Goal: Task Accomplishment & Management: Use online tool/utility

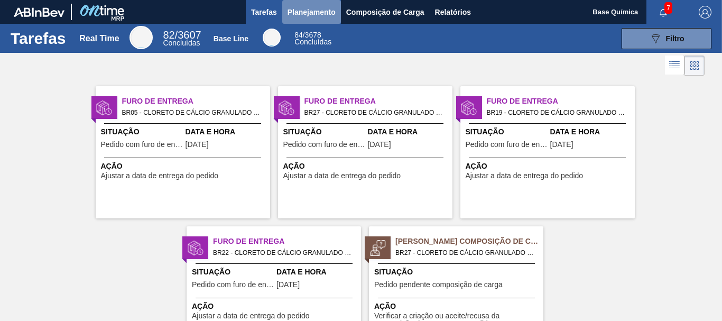
click at [331, 13] on span "Planejamento" at bounding box center [312, 12] width 48 height 13
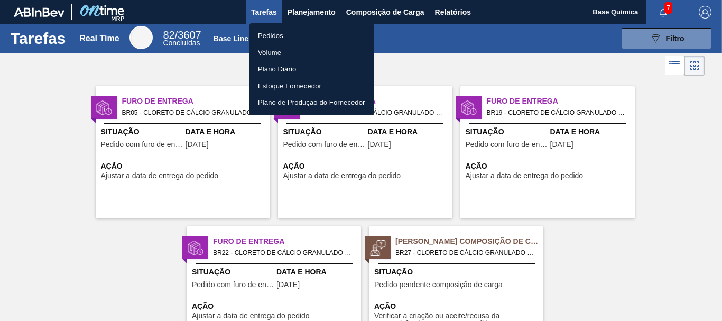
click at [286, 35] on li "Pedidos" at bounding box center [312, 36] width 124 height 17
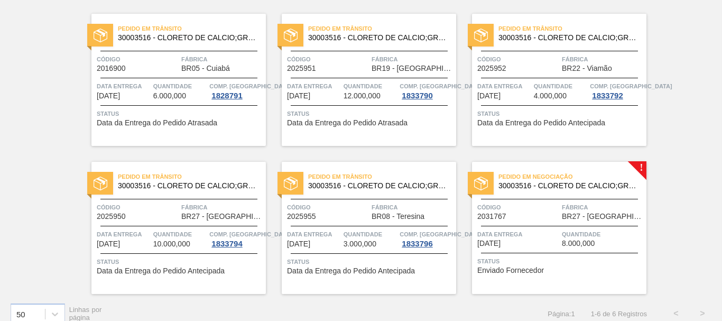
scroll to position [93, 0]
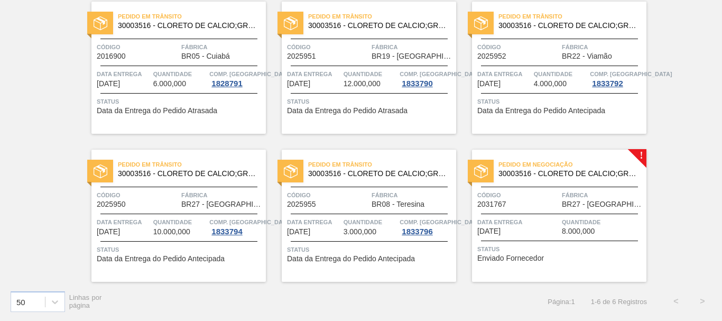
click at [535, 205] on div "Código 2031767" at bounding box center [519, 199] width 82 height 19
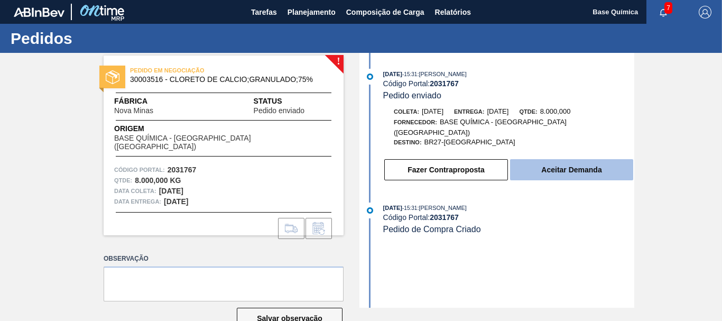
click at [571, 159] on button "Aceitar Demanda" at bounding box center [571, 169] width 123 height 21
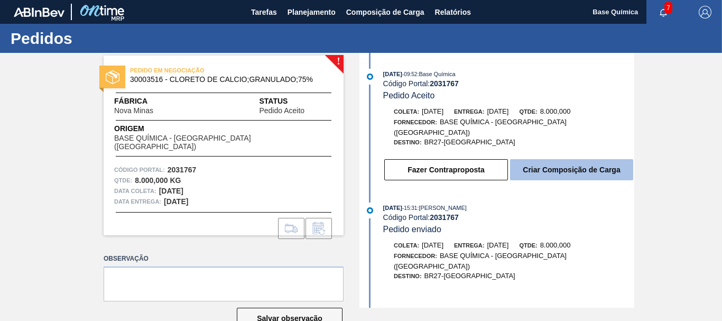
click at [589, 159] on button "Criar Composição de Carga" at bounding box center [571, 169] width 123 height 21
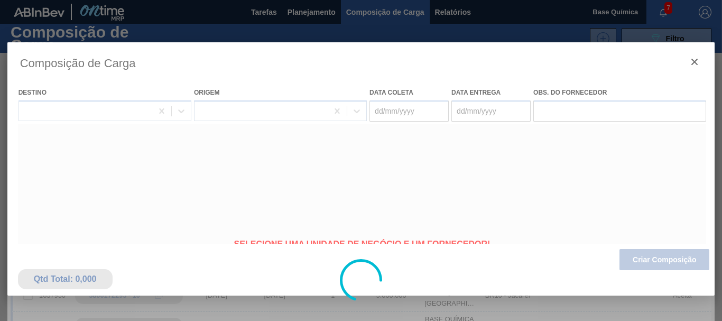
type coleta "[DATE]"
type entrega "[DATE]"
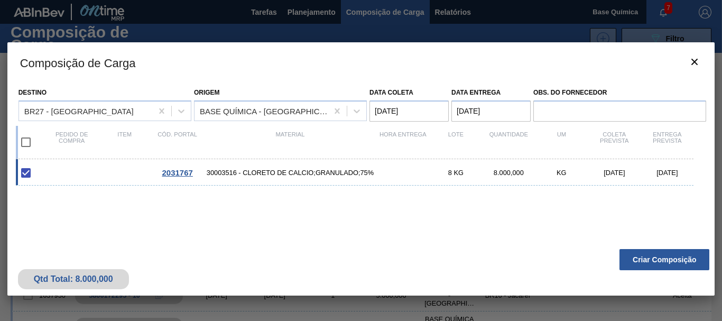
click at [641, 262] on button "Criar Composição" at bounding box center [665, 259] width 90 height 21
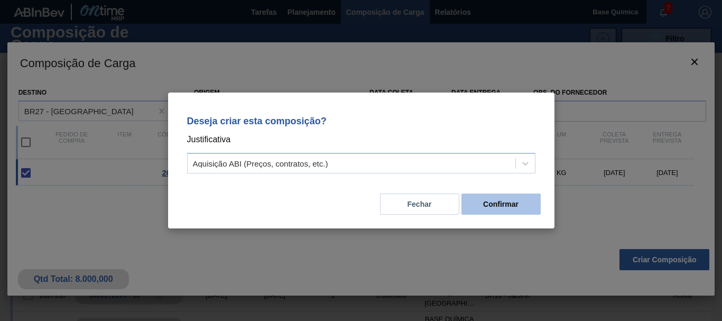
click at [496, 208] on button "Confirmar" at bounding box center [501, 204] width 79 height 21
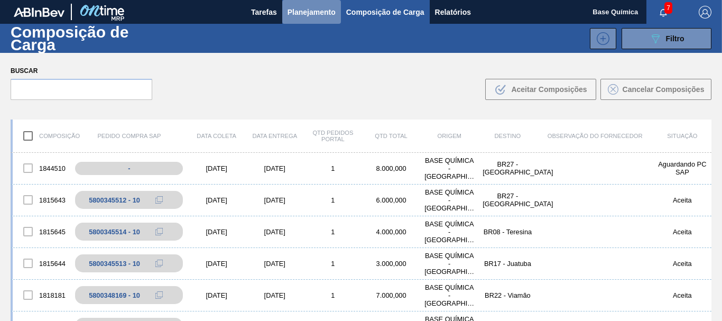
click at [304, 6] on span "Planejamento" at bounding box center [312, 12] width 48 height 13
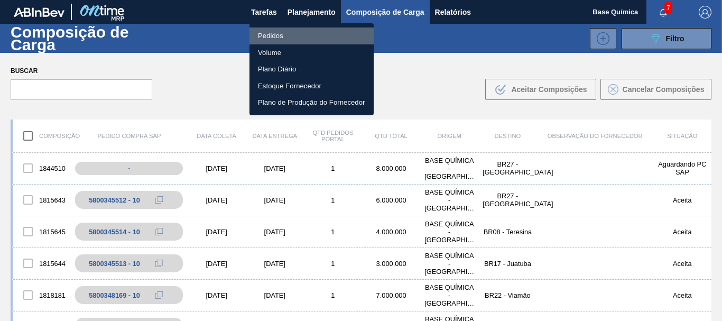
click at [279, 38] on li "Pedidos" at bounding box center [312, 36] width 124 height 17
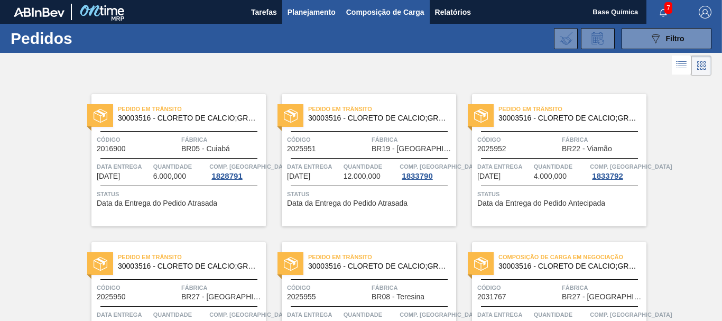
click at [391, 22] on button "Composição de Carga" at bounding box center [385, 12] width 89 height 24
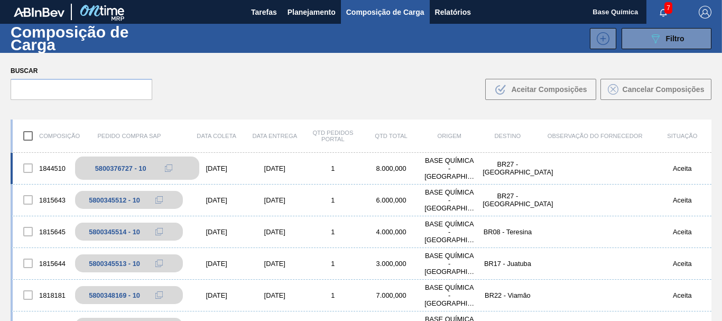
click at [114, 168] on div "5800376727 - 10" at bounding box center [120, 168] width 51 height 8
copy div "5800376727"
